Goal: Information Seeking & Learning: Find specific fact

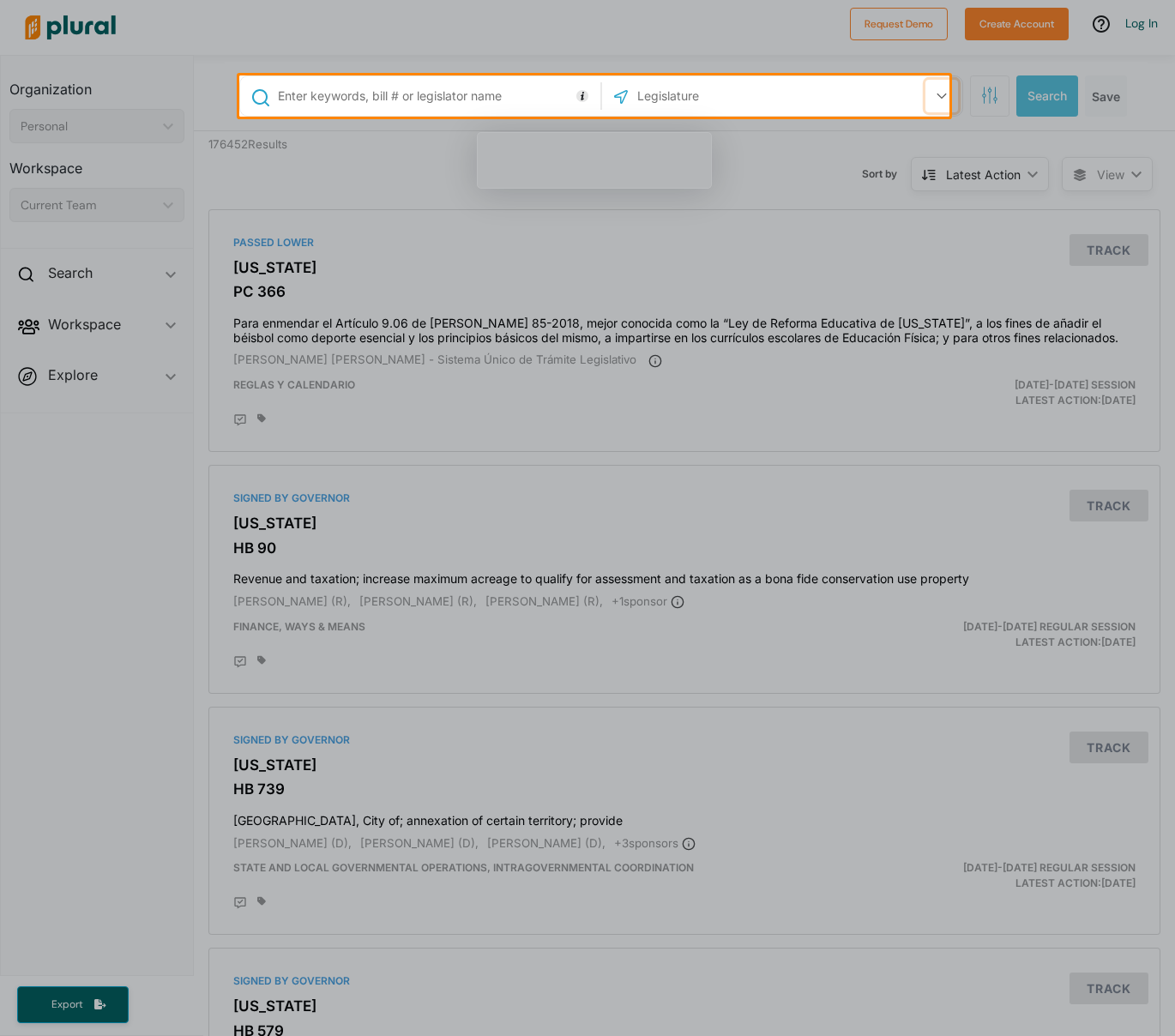
click at [937, 96] on icon "button" at bounding box center [942, 96] width 10 height 7
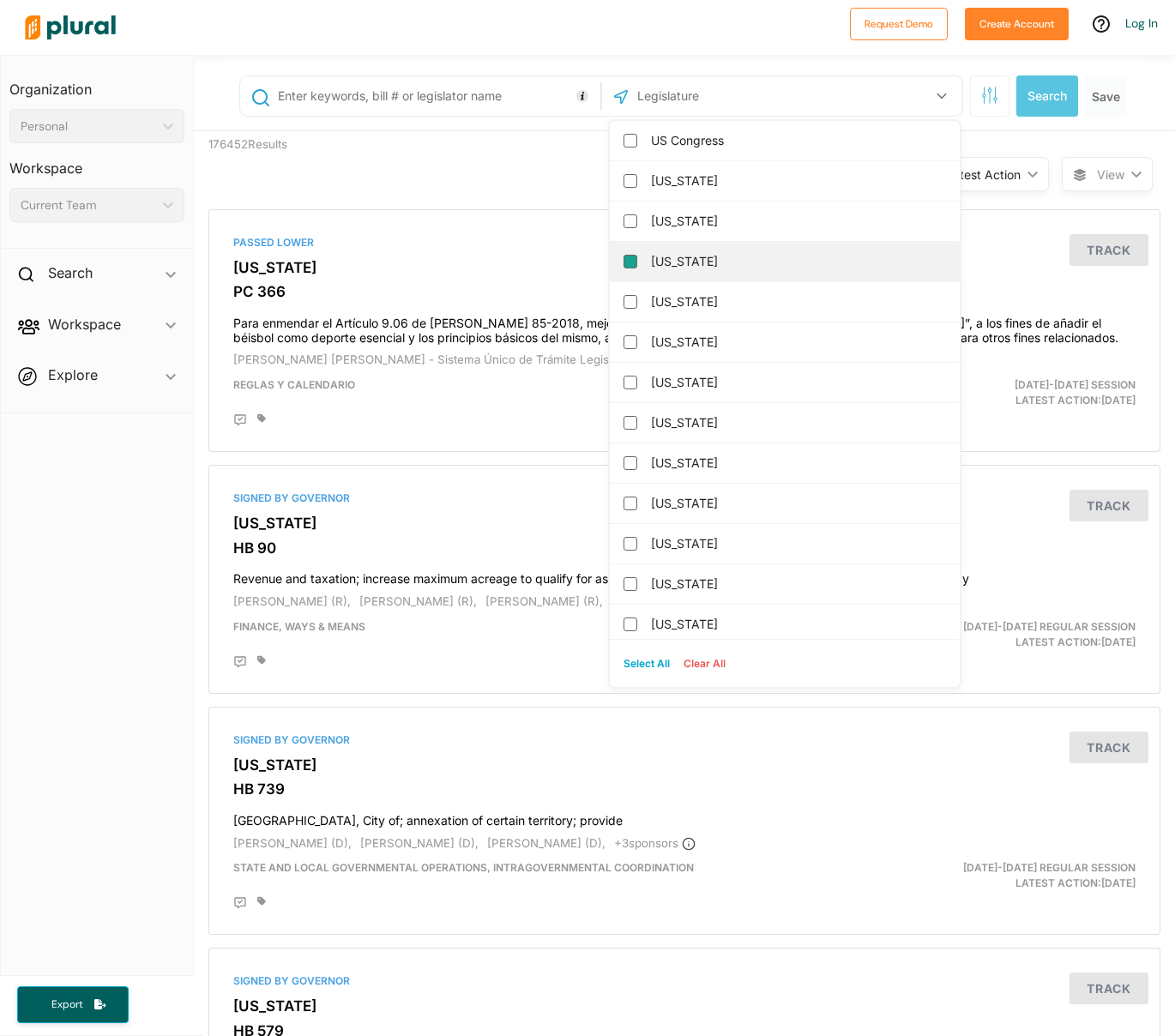
click at [624, 259] on input "[US_STATE]" at bounding box center [631, 261] width 14 height 14
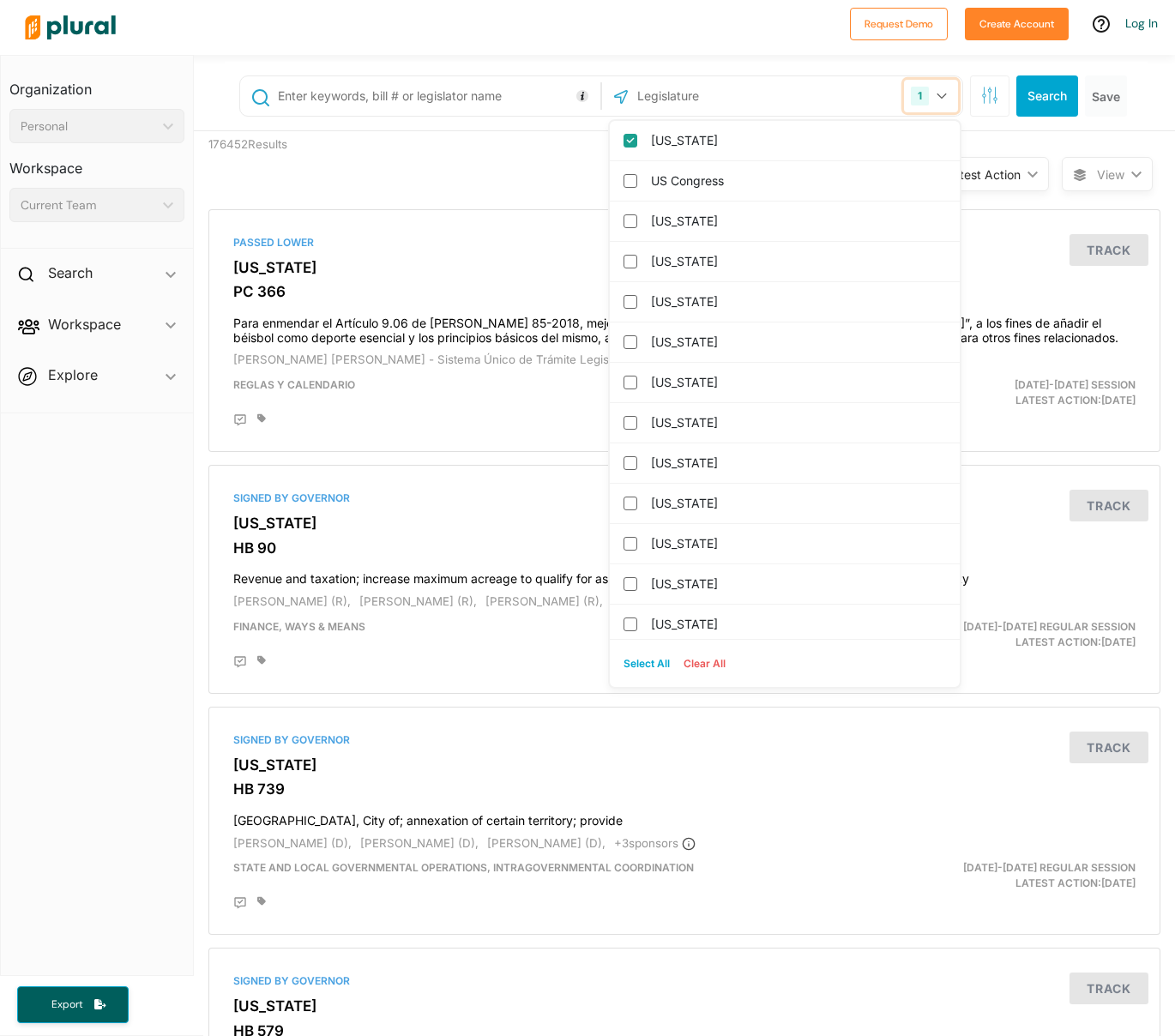
click at [935, 96] on button "1" at bounding box center [931, 96] width 54 height 33
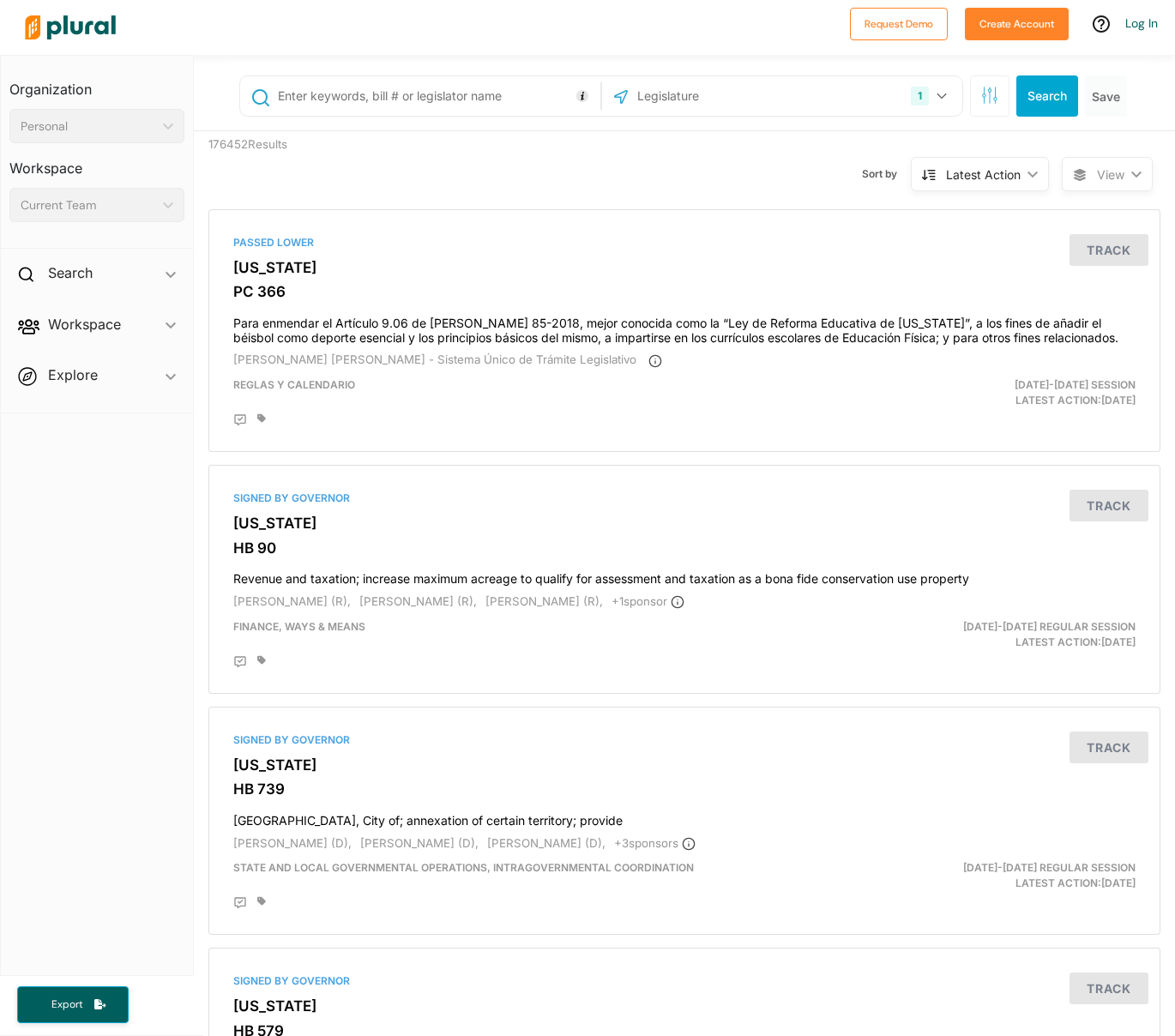
click at [721, 102] on input "text" at bounding box center [728, 96] width 184 height 33
click at [332, 95] on input "text" at bounding box center [436, 96] width 320 height 33
type input "1726"
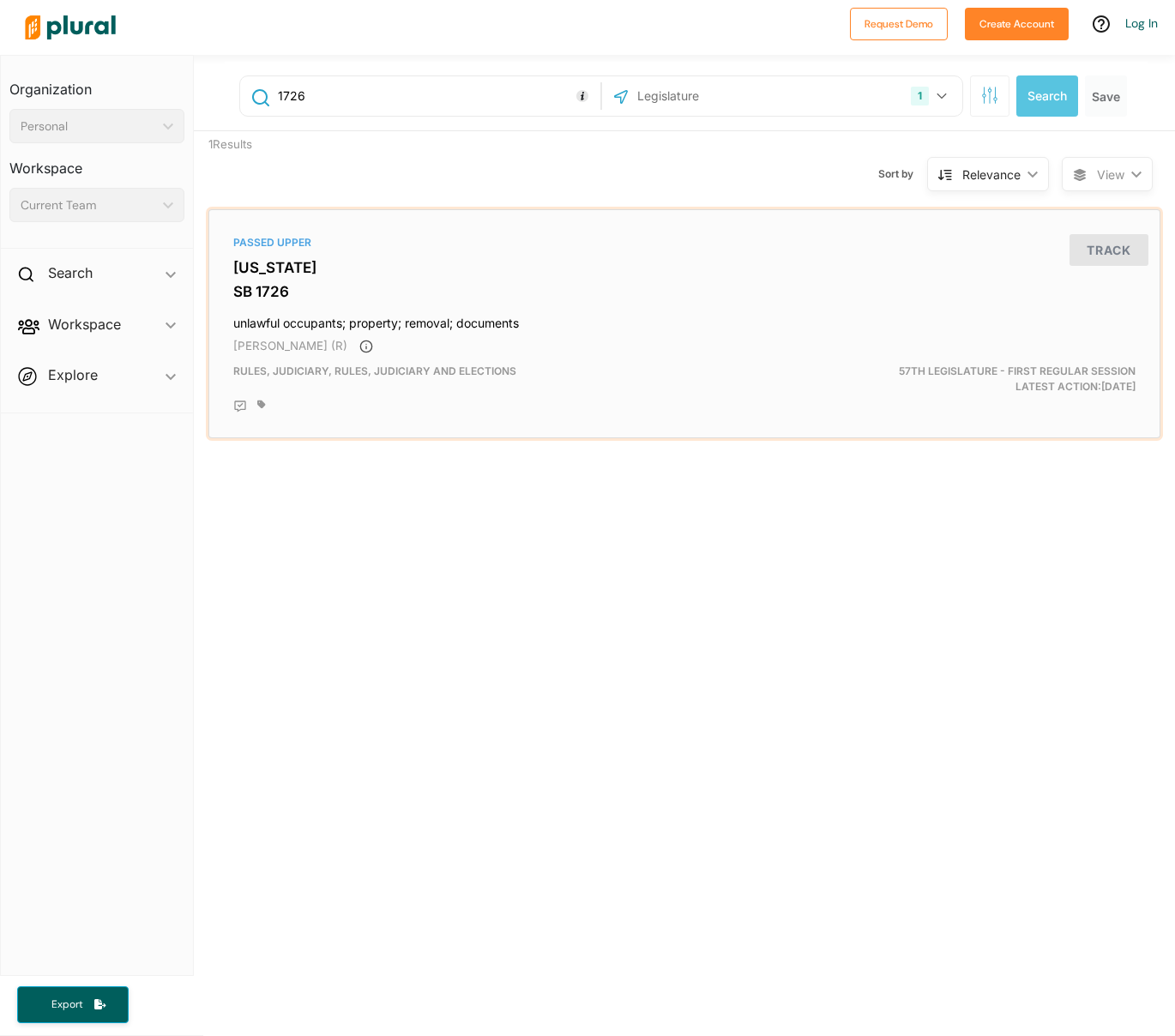
click at [341, 261] on h3 "[US_STATE]" at bounding box center [685, 267] width 902 height 17
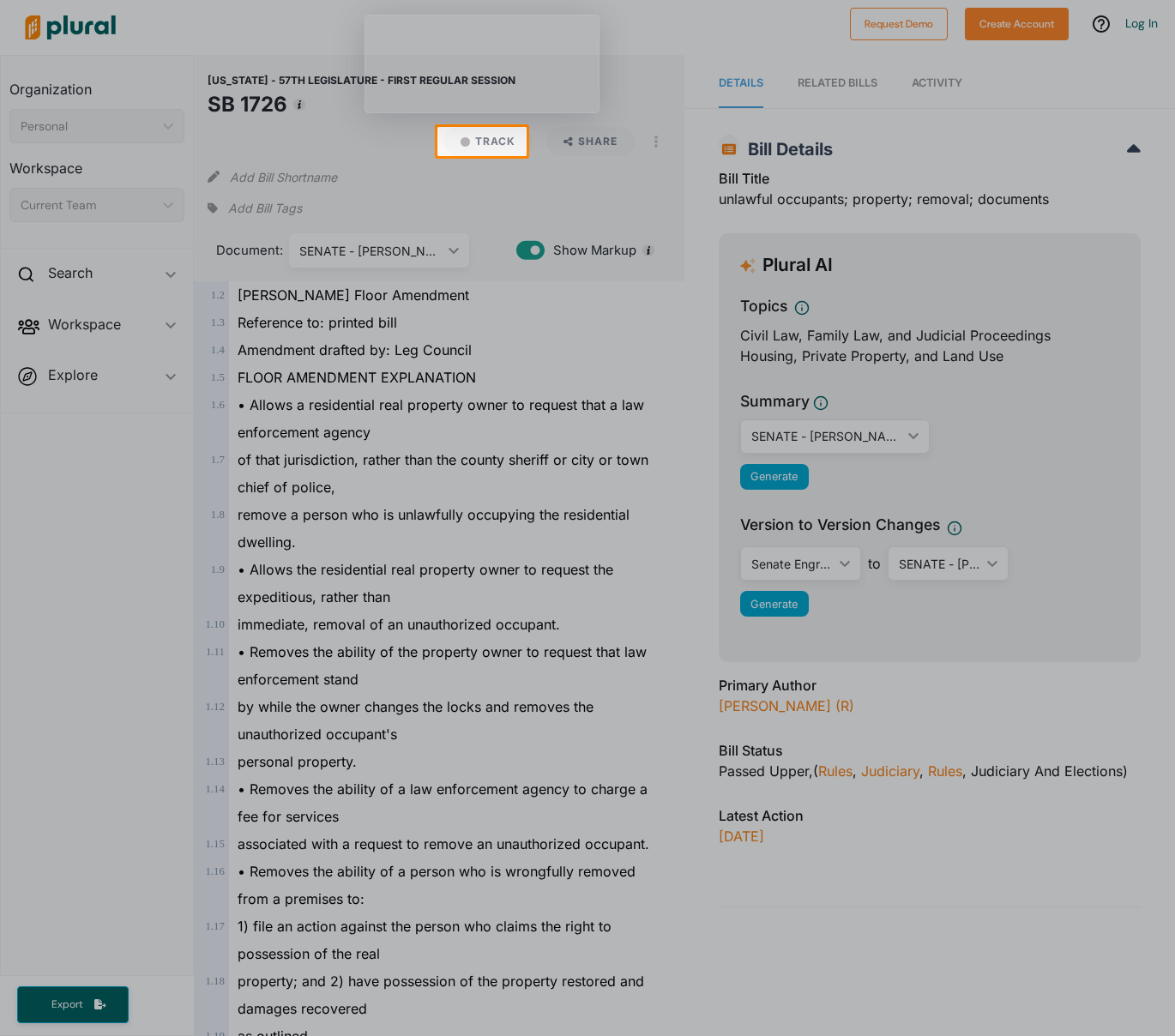
click at [528, 250] on div at bounding box center [587, 596] width 1175 height 880
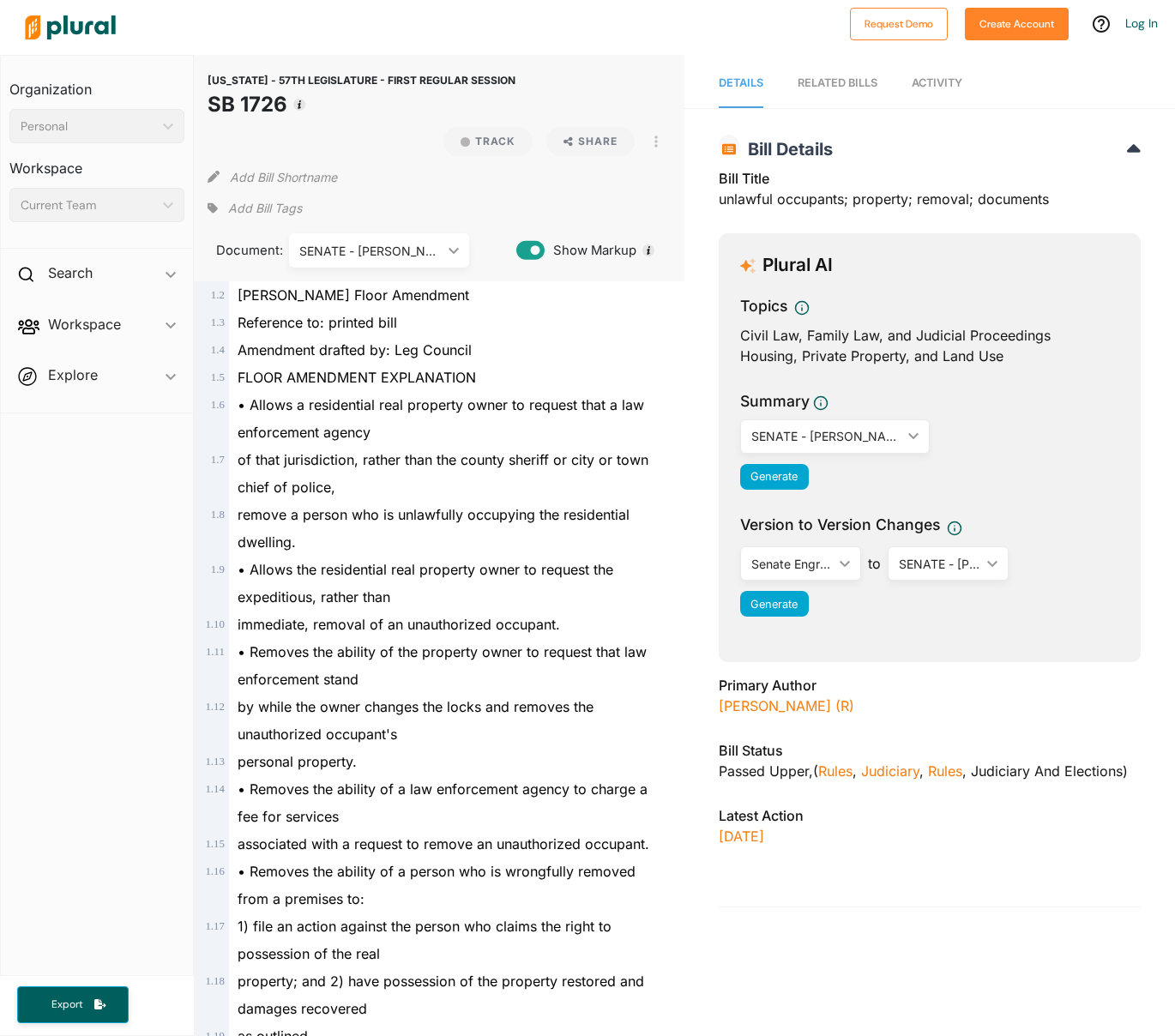
click at [524, 254] on icon at bounding box center [530, 251] width 28 height 19
